Goal: Transaction & Acquisition: Obtain resource

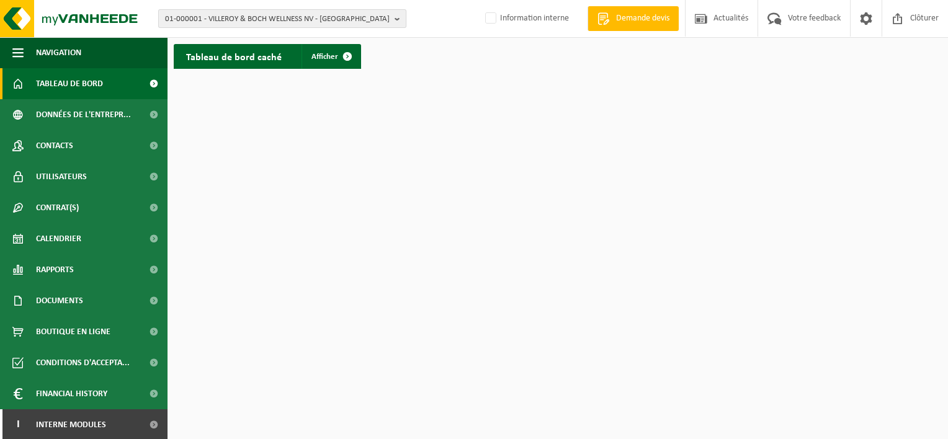
click at [397, 20] on b "button" at bounding box center [400, 18] width 11 height 17
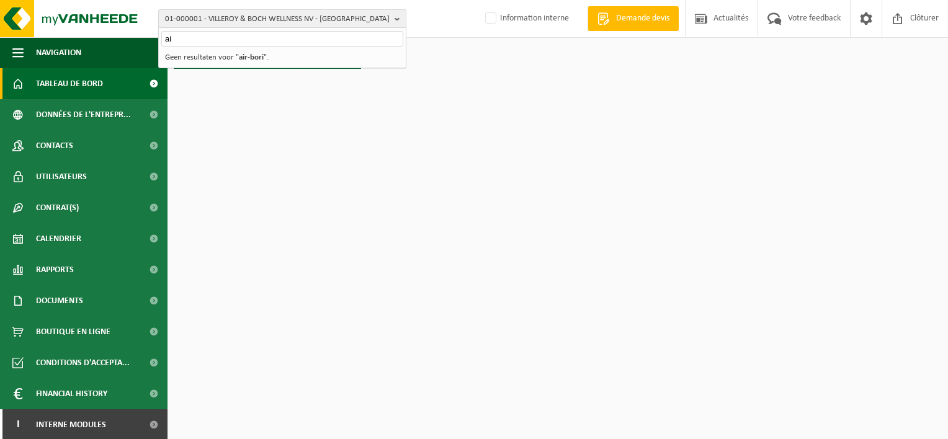
type input "a"
click at [318, 40] on input "text" at bounding box center [282, 39] width 242 height 16
paste input "10-962150"
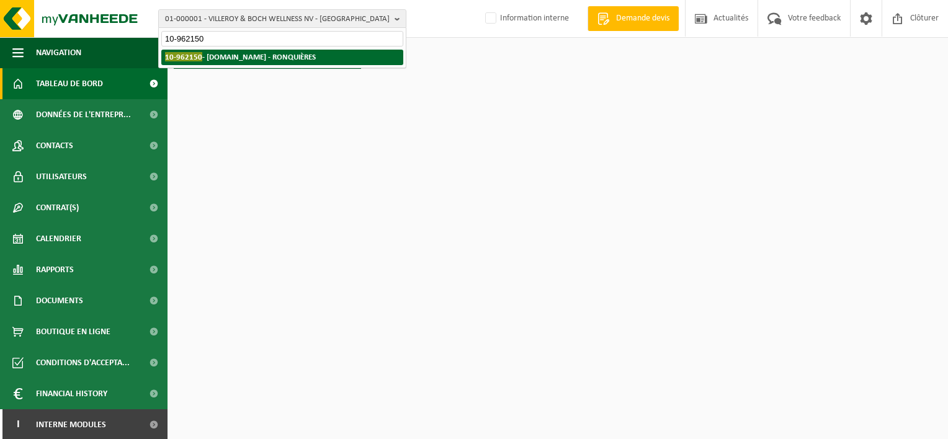
type input "10-962150"
click at [311, 58] on li "10-962150 - AIR-BORIST.BE - RONQUIÈRES" at bounding box center [282, 58] width 242 height 16
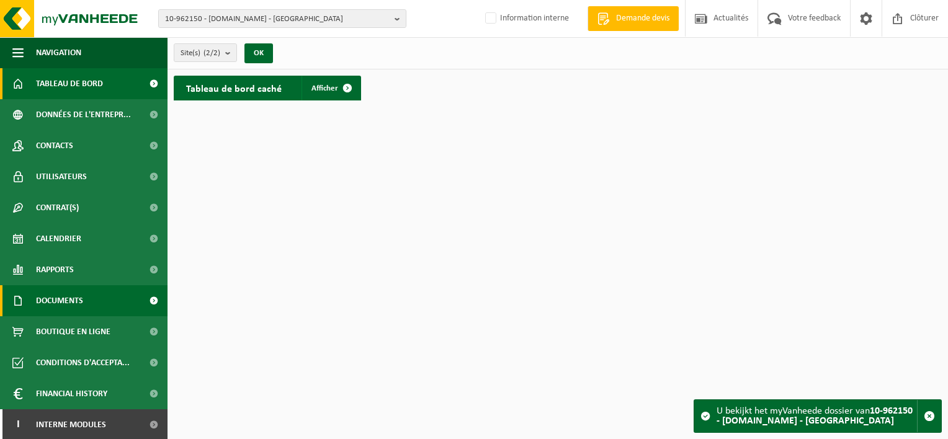
click at [45, 299] on span "Documents" at bounding box center [59, 301] width 47 height 31
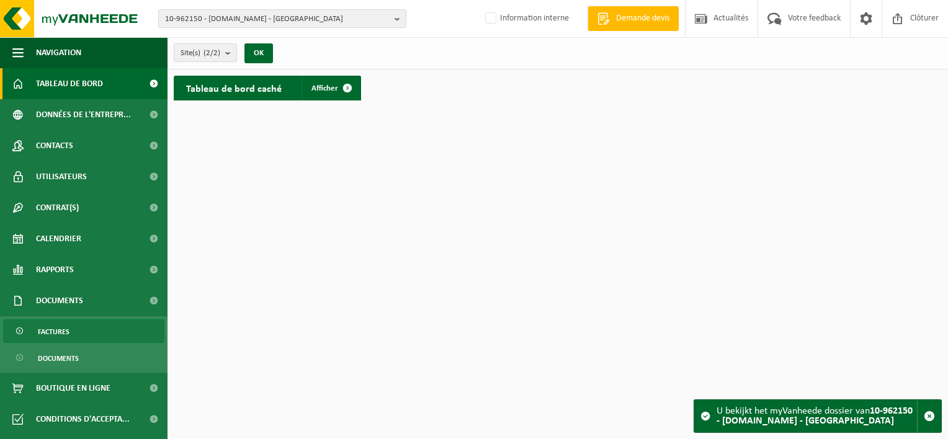
click at [59, 338] on span "Factures" at bounding box center [54, 332] width 32 height 24
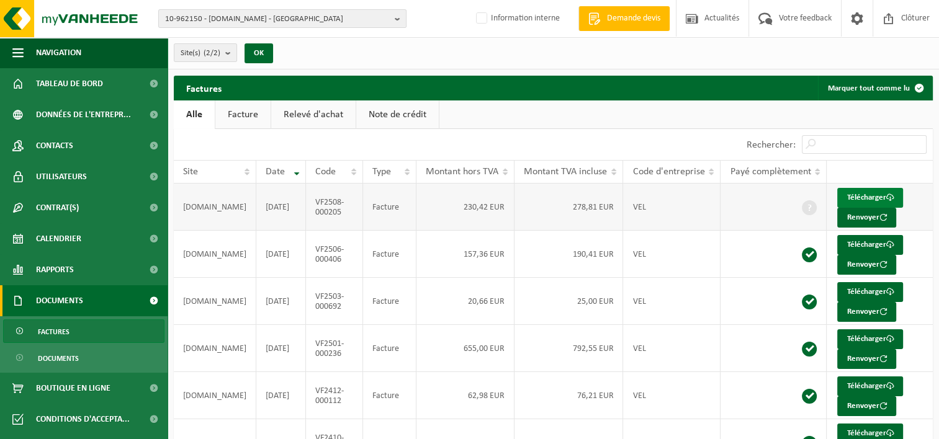
click at [851, 195] on link "Télécharger" at bounding box center [870, 198] width 66 height 20
click at [397, 25] on b "button" at bounding box center [400, 18] width 11 height 17
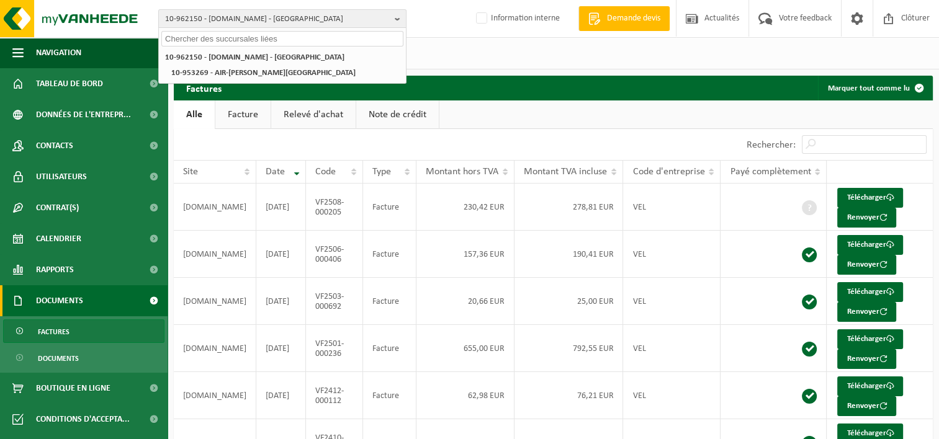
click at [373, 38] on input "text" at bounding box center [282, 39] width 242 height 16
paste input "10-991624"
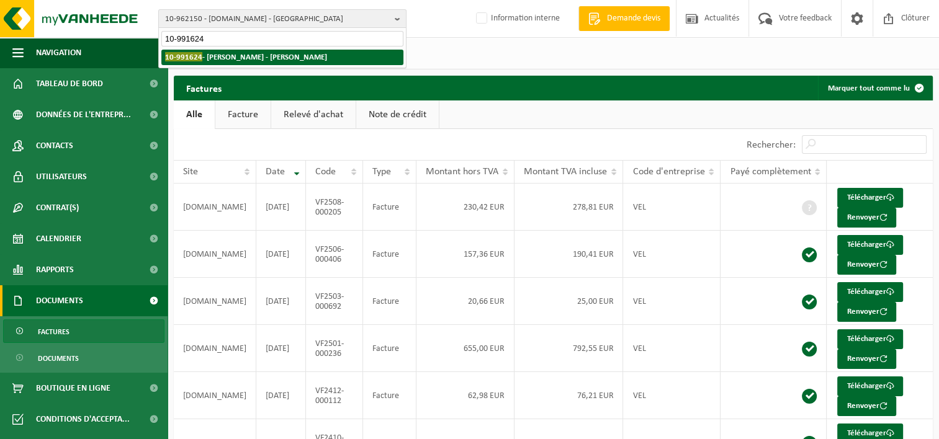
type input "10-991624"
click at [327, 55] on strong "10-991624 - MAMAKOS EFSTRATIOS - BRAINE-LE-COMTE" at bounding box center [246, 56] width 162 height 9
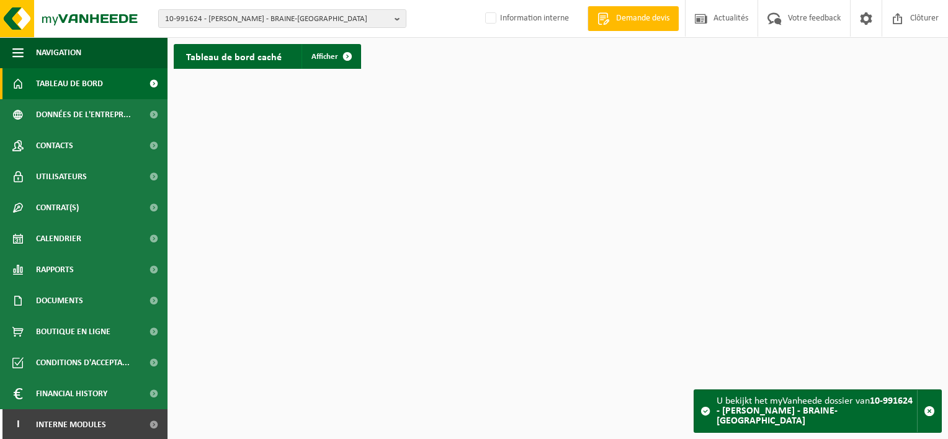
scroll to position [1, 0]
click at [140, 424] on span at bounding box center [154, 423] width 28 height 31
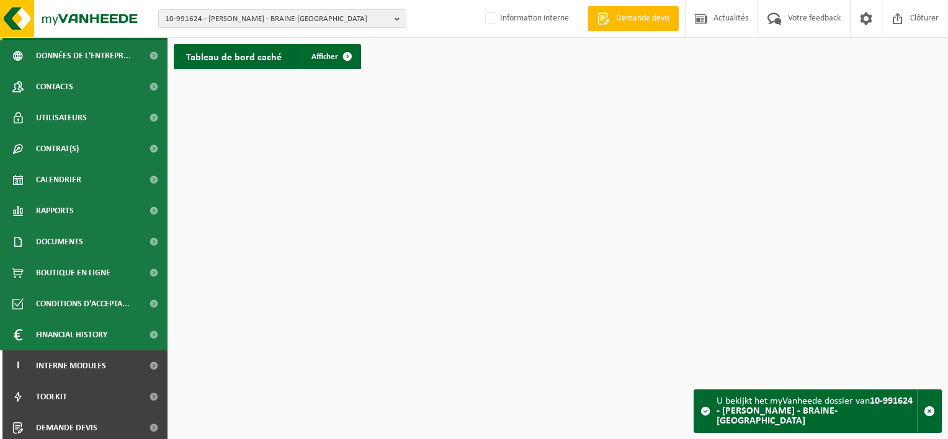
scroll to position [63, 0]
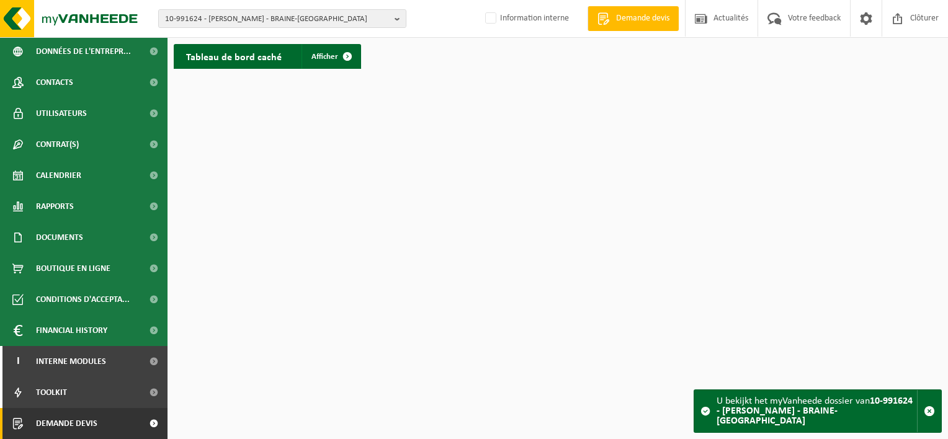
click at [122, 425] on link "Demande devis" at bounding box center [84, 423] width 168 height 31
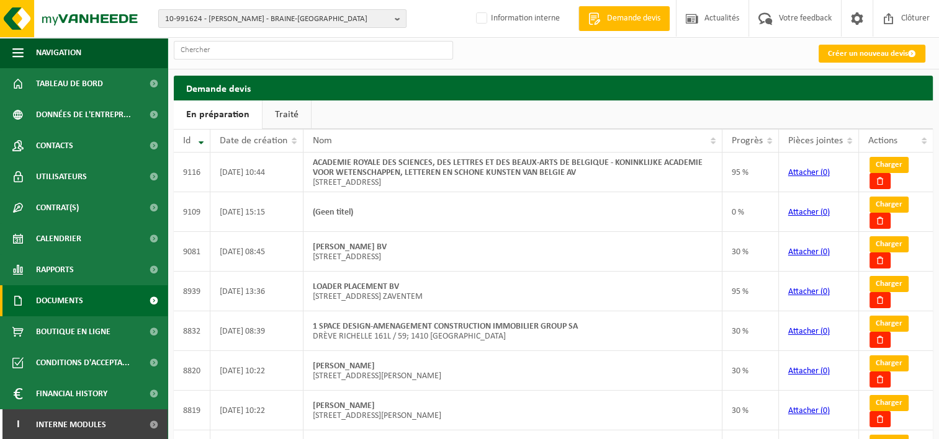
click at [89, 298] on link "Documents" at bounding box center [84, 301] width 168 height 31
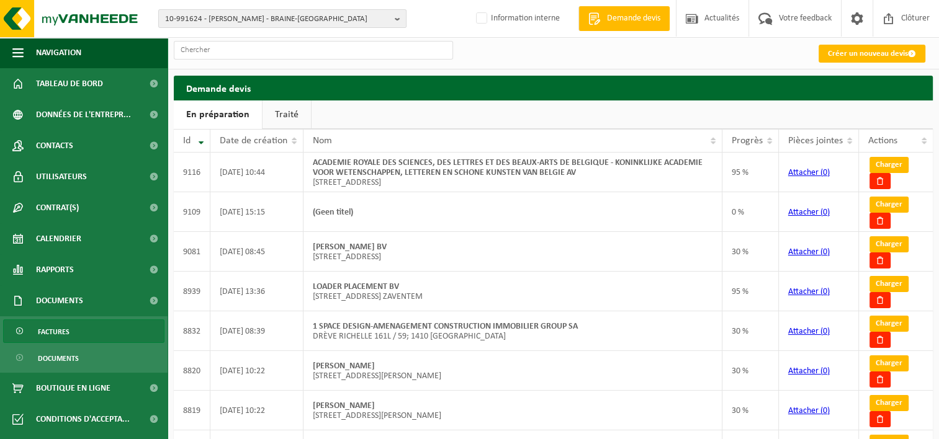
click at [89, 332] on link "Factures" at bounding box center [83, 332] width 161 height 24
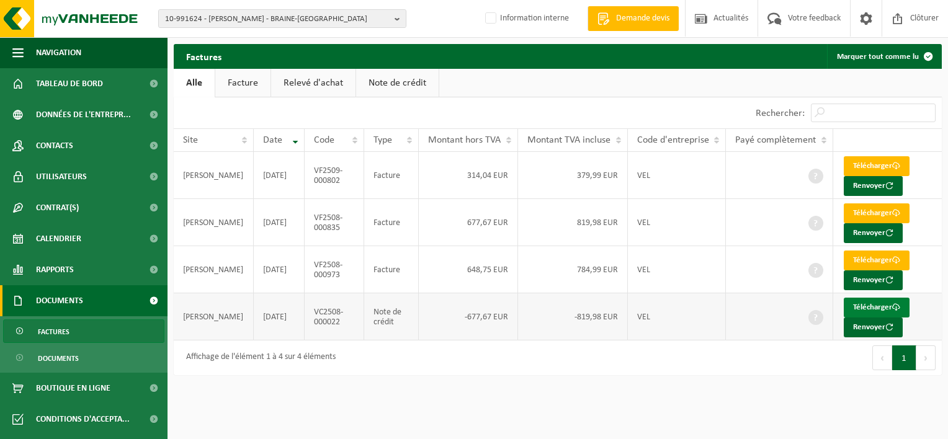
click at [876, 304] on link "Télécharger" at bounding box center [877, 308] width 66 height 20
click at [574, 390] on html "10-991624 - MAMAKOS EFSTRATIOS - BRAINE-LE-COMTE 10-991624 - MAMAKOS EFSTRATIOS…" at bounding box center [474, 219] width 948 height 439
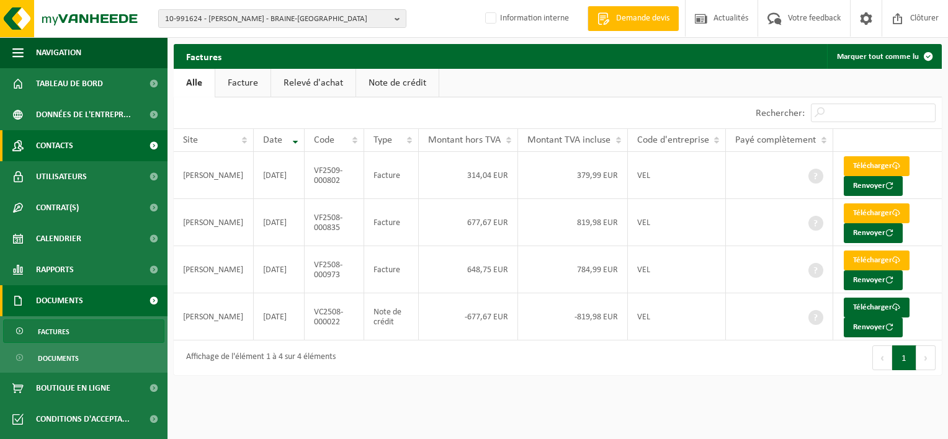
click at [106, 146] on link "Contacts" at bounding box center [84, 145] width 168 height 31
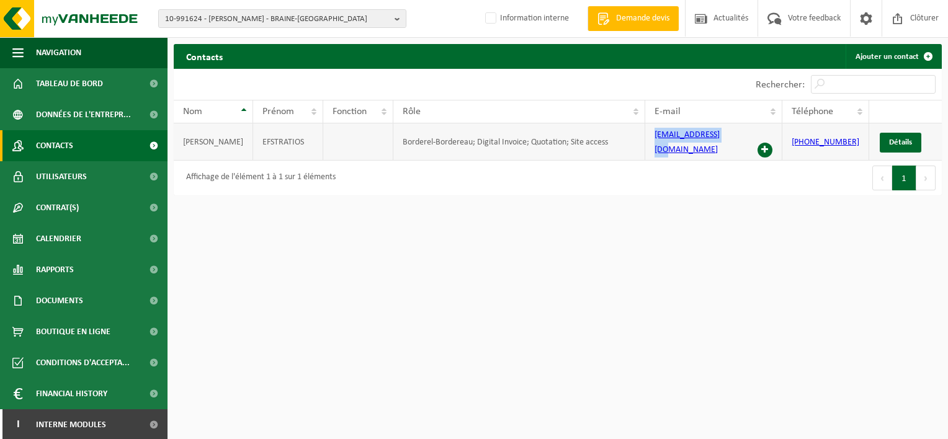
drag, startPoint x: 737, startPoint y: 138, endPoint x: 653, endPoint y: 139, distance: 84.4
click at [653, 139] on td "emamakos@gmail.com" at bounding box center [714, 142] width 137 height 37
copy link "emamakos@gmail.com"
click at [402, 19] on b "button" at bounding box center [400, 18] width 11 height 17
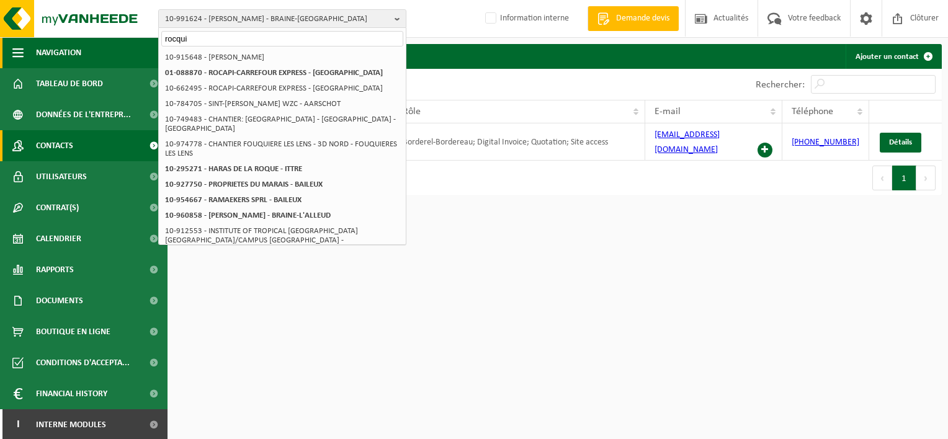
drag, startPoint x: 206, startPoint y: 38, endPoint x: 129, endPoint y: 38, distance: 77.0
click at [129, 38] on div "10-991624 - MAMAKOS EFSTRATIOS - BRAINE-LE-COMTE rocqui 10-991624 - MAMAKOS EFS…" at bounding box center [474, 101] width 948 height 202
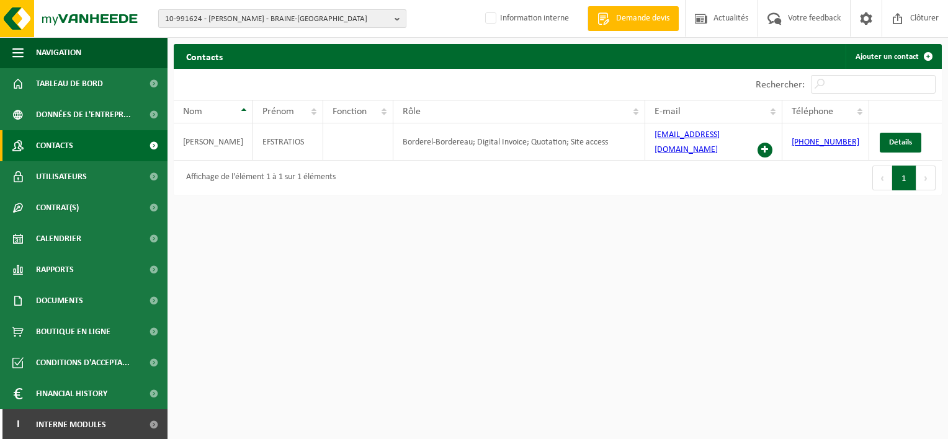
click at [399, 20] on b "button" at bounding box center [400, 18] width 11 height 17
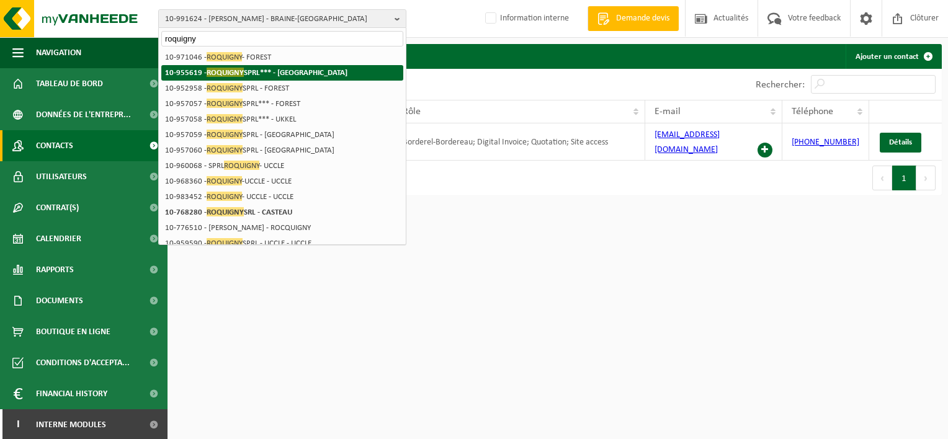
type input "roquigny"
click at [314, 69] on li "10-955619 - ROQUIGNY SPRL*** - IXELLES" at bounding box center [282, 73] width 242 height 16
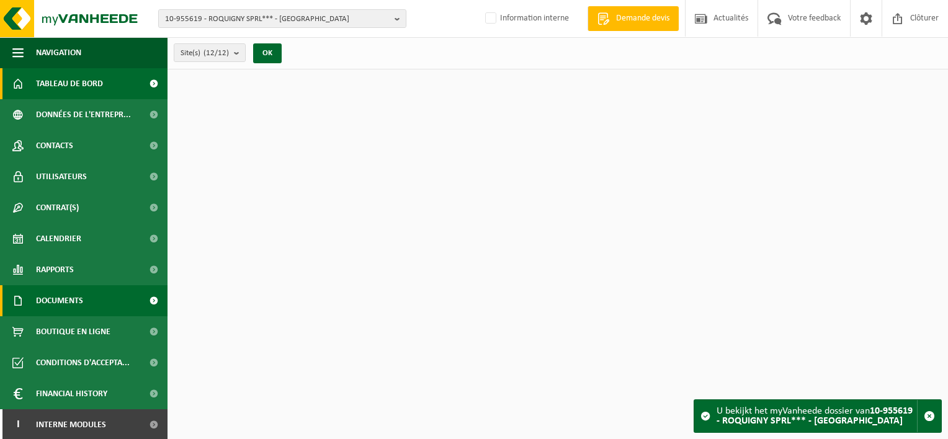
click at [60, 305] on span "Documents" at bounding box center [59, 301] width 47 height 31
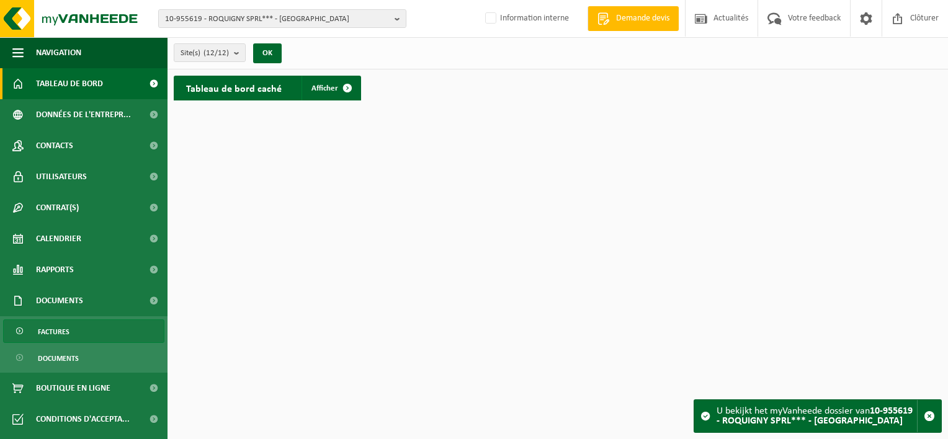
click at [63, 330] on span "Factures" at bounding box center [54, 332] width 32 height 24
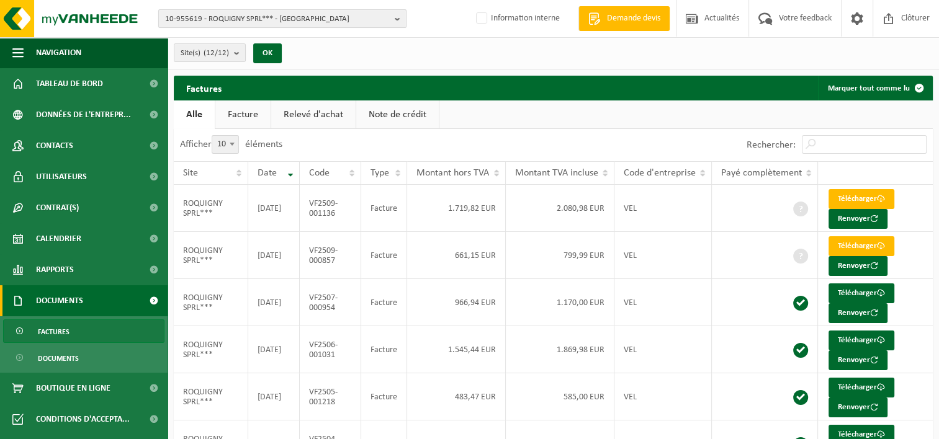
click at [398, 19] on b "button" at bounding box center [400, 18] width 11 height 17
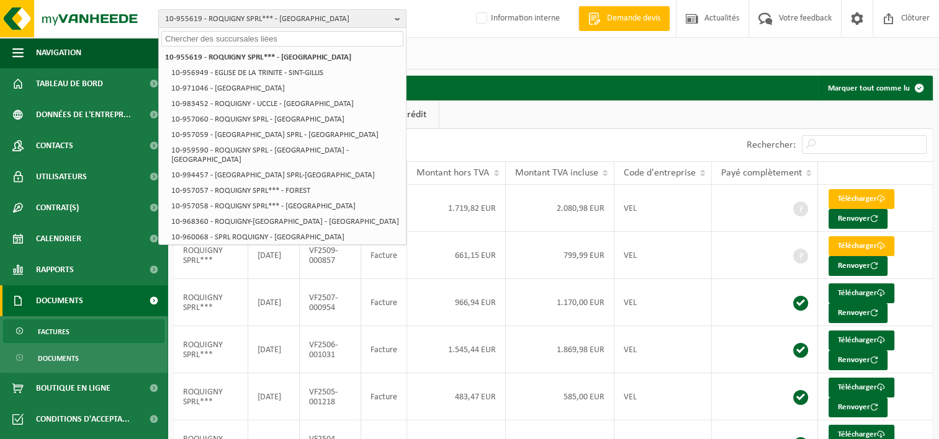
click at [337, 37] on input "text" at bounding box center [282, 39] width 242 height 16
paste input "10-951469"
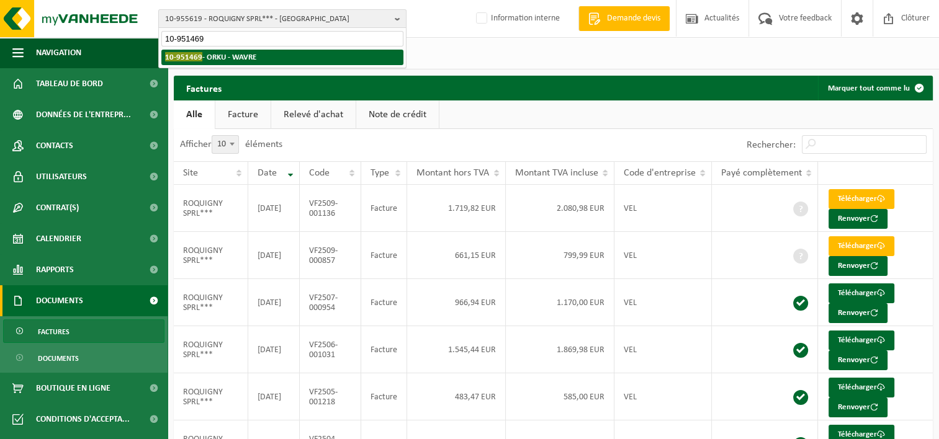
type input "10-951469"
click at [266, 53] on li "10-951469 - ORKU - WAVRE" at bounding box center [282, 58] width 242 height 16
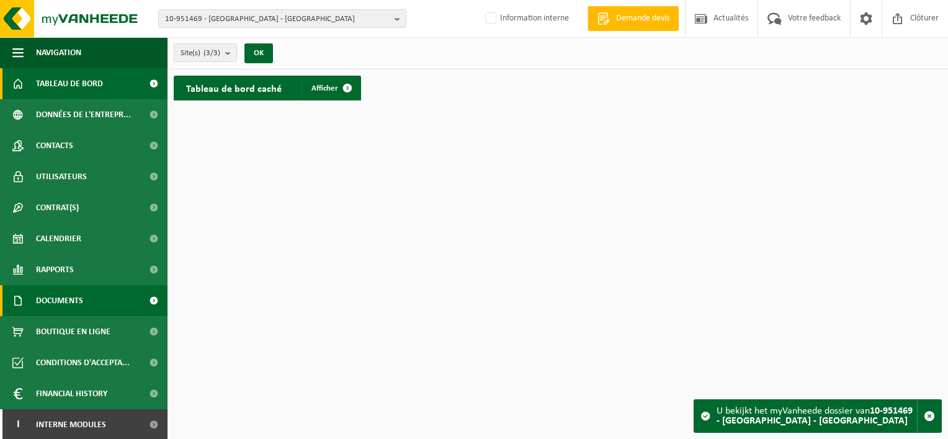
click at [89, 297] on link "Documents" at bounding box center [84, 301] width 168 height 31
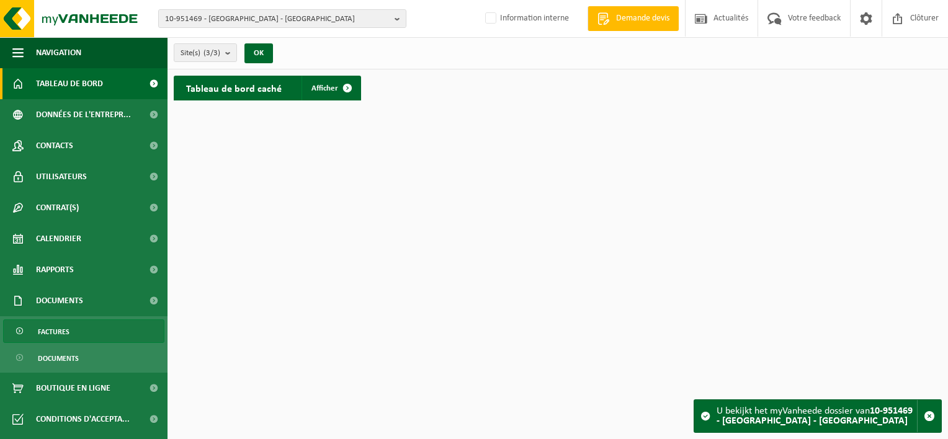
click at [94, 332] on link "Factures" at bounding box center [83, 332] width 161 height 24
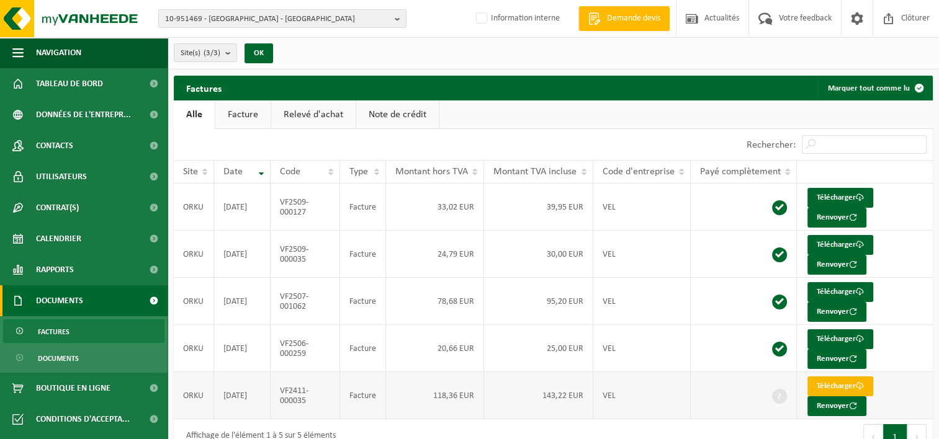
click at [831, 379] on link "Télécharger" at bounding box center [841, 387] width 66 height 20
